Goal: Navigation & Orientation: Find specific page/section

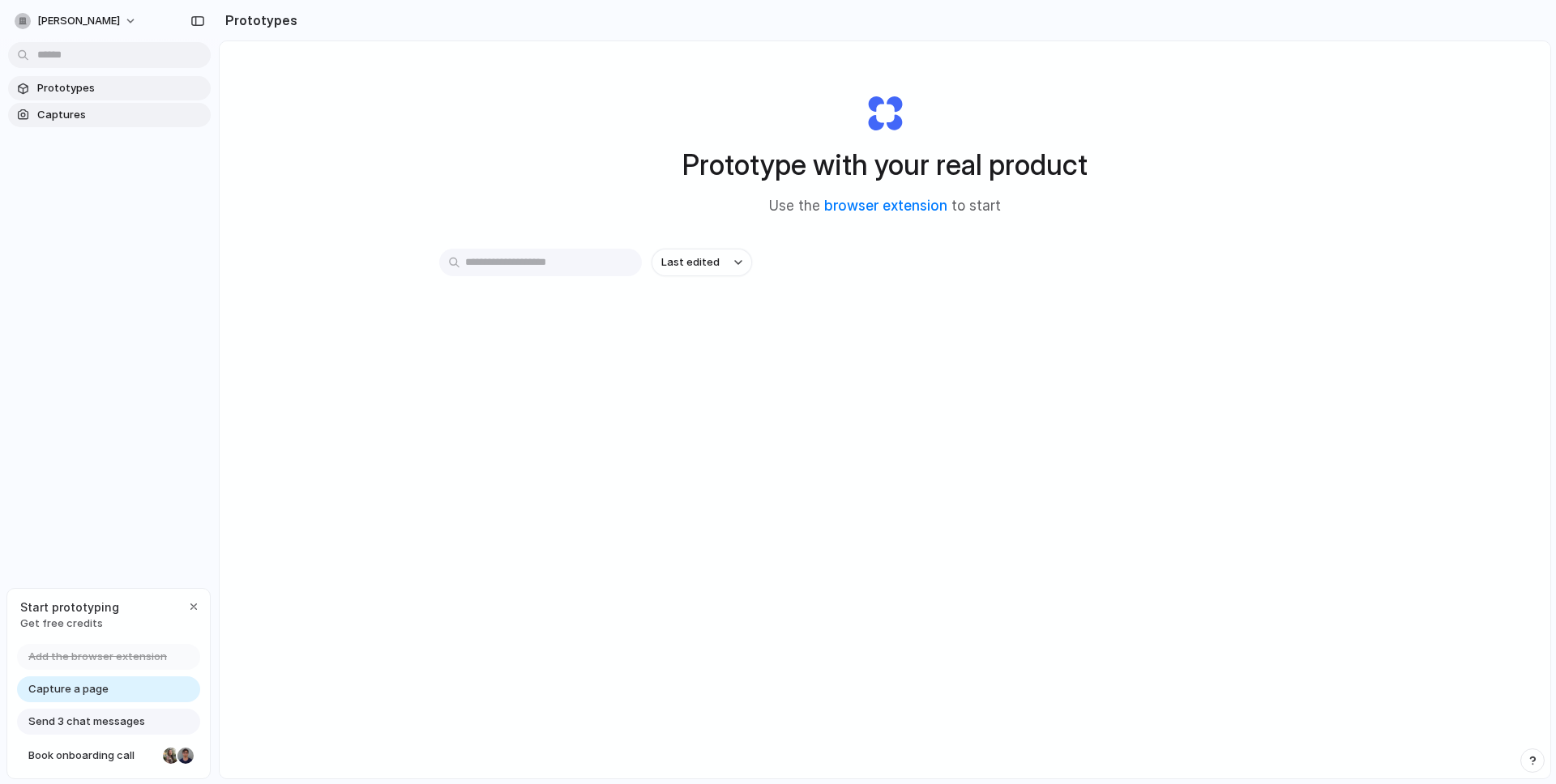
click at [103, 106] on link "Captures" at bounding box center [109, 115] width 202 height 24
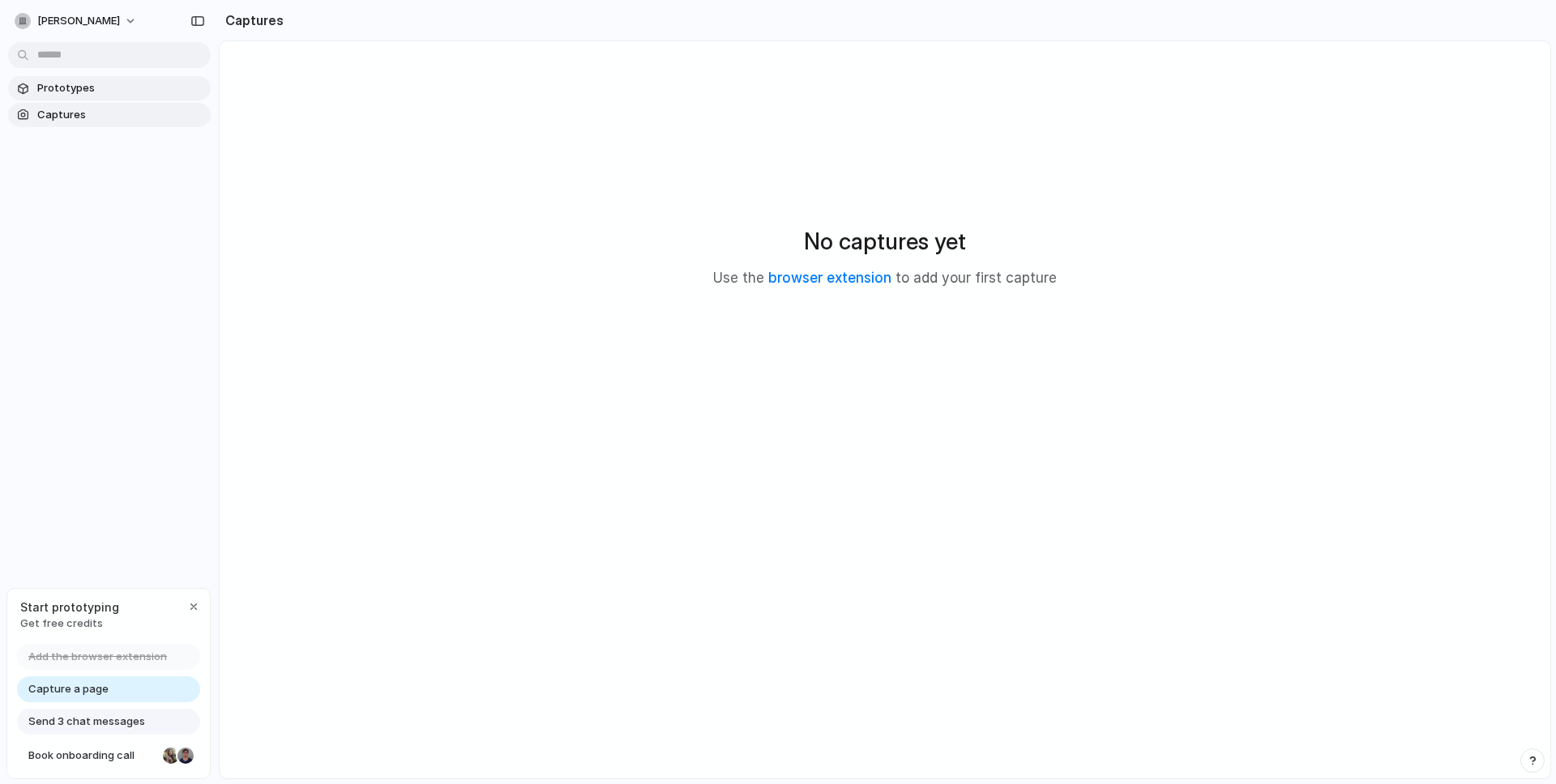
click at [107, 85] on span "Prototypes" at bounding box center [121, 87] width 167 height 16
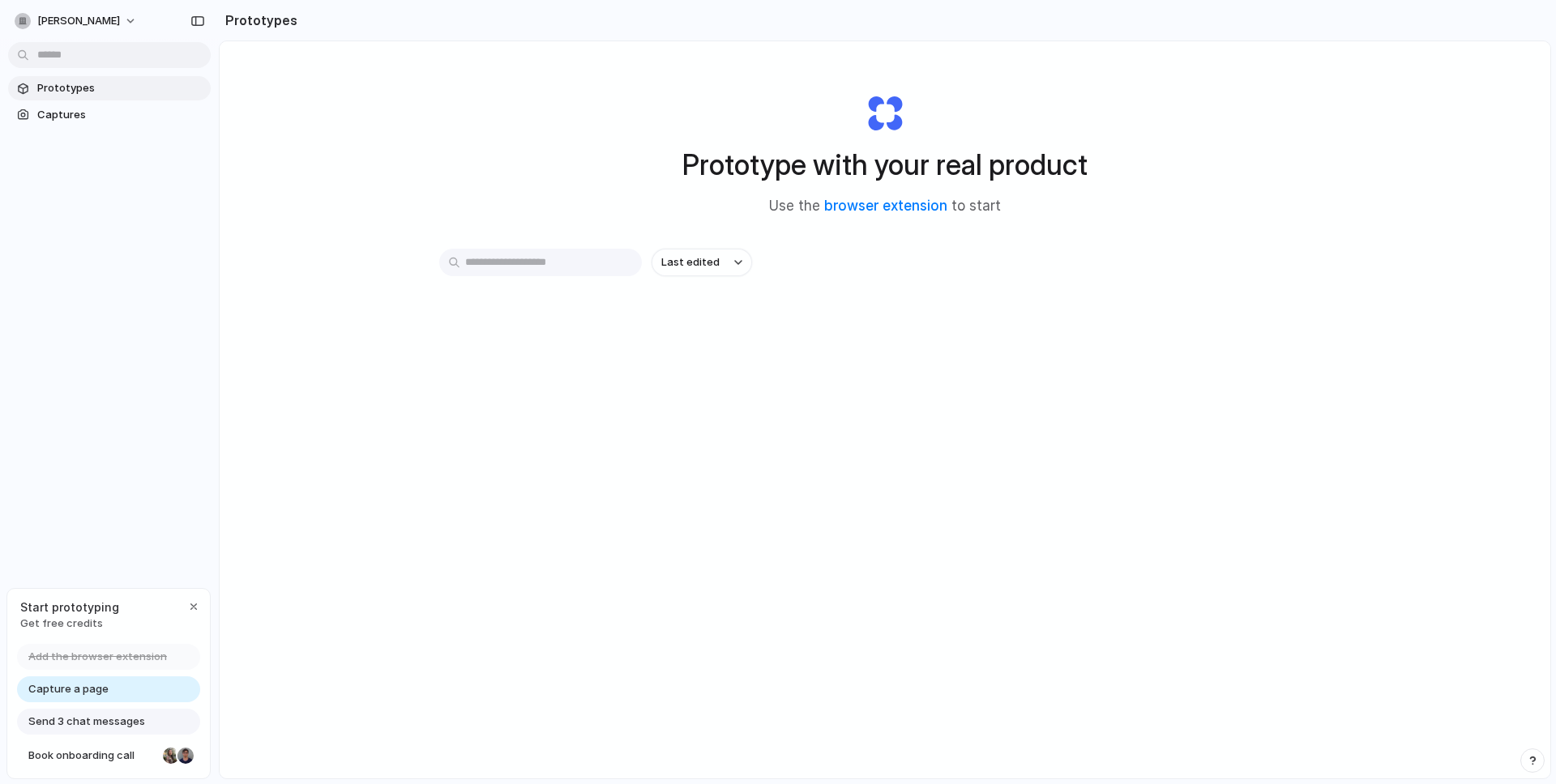
click at [1384, 310] on div "Prototype with your real product Use the browser extension to start Last edited" at bounding box center [885, 453] width 1331 height 823
